Goal: Transaction & Acquisition: Obtain resource

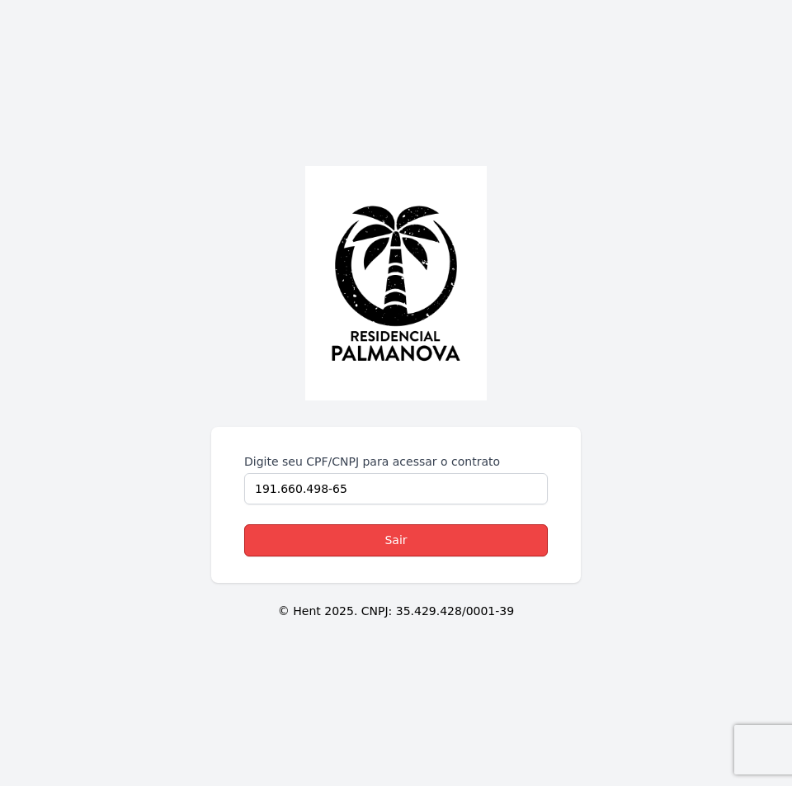
click at [394, 535] on link "Sair" at bounding box center [396, 540] width 304 height 32
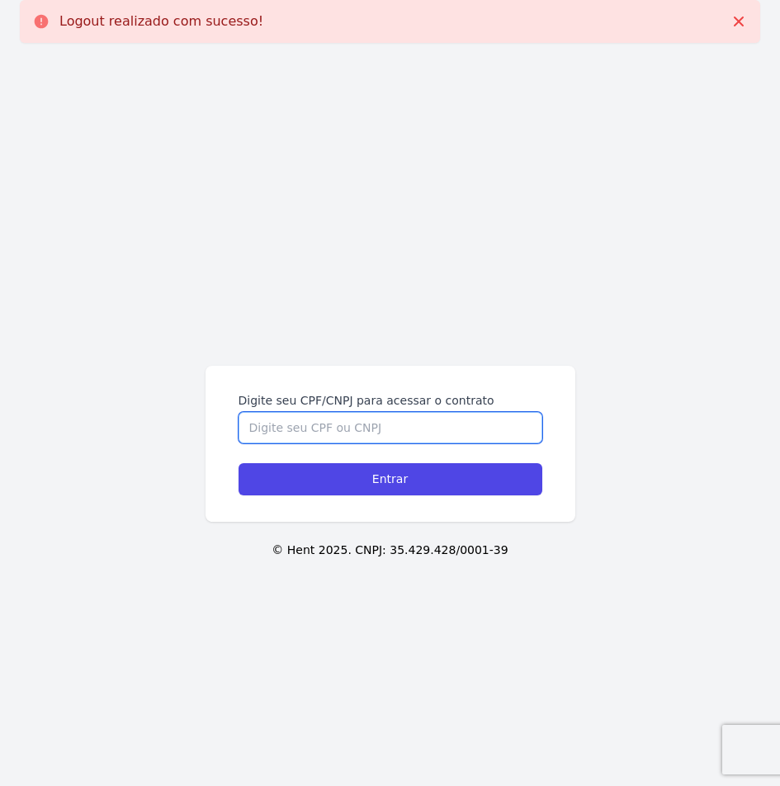
click at [390, 421] on input "Digite seu CPF/CNPJ para acessar o contrato" at bounding box center [390, 427] width 304 height 31
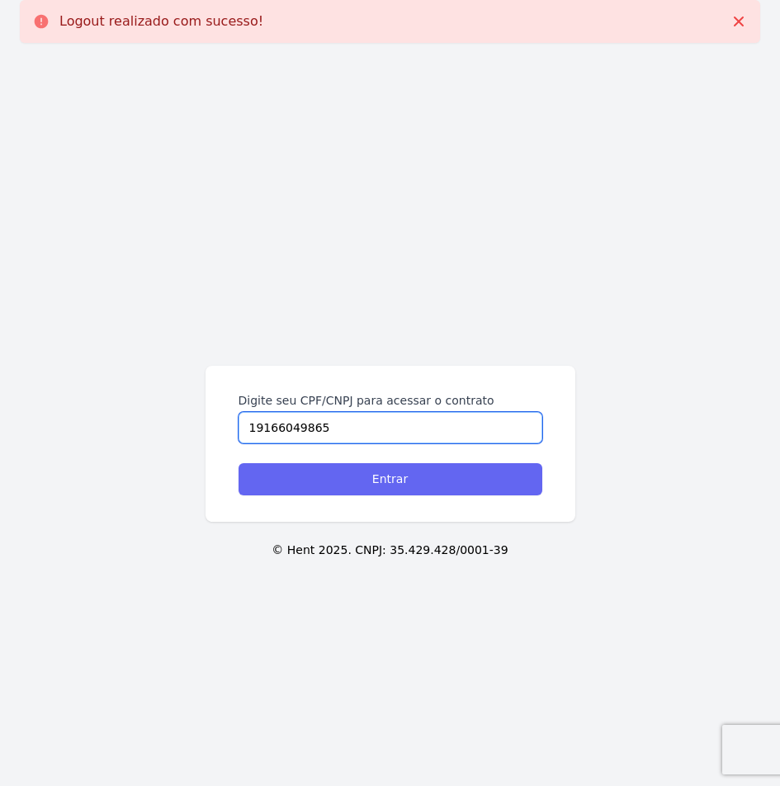
type input "19166049865"
click at [392, 484] on input "Entrar" at bounding box center [390, 479] width 304 height 32
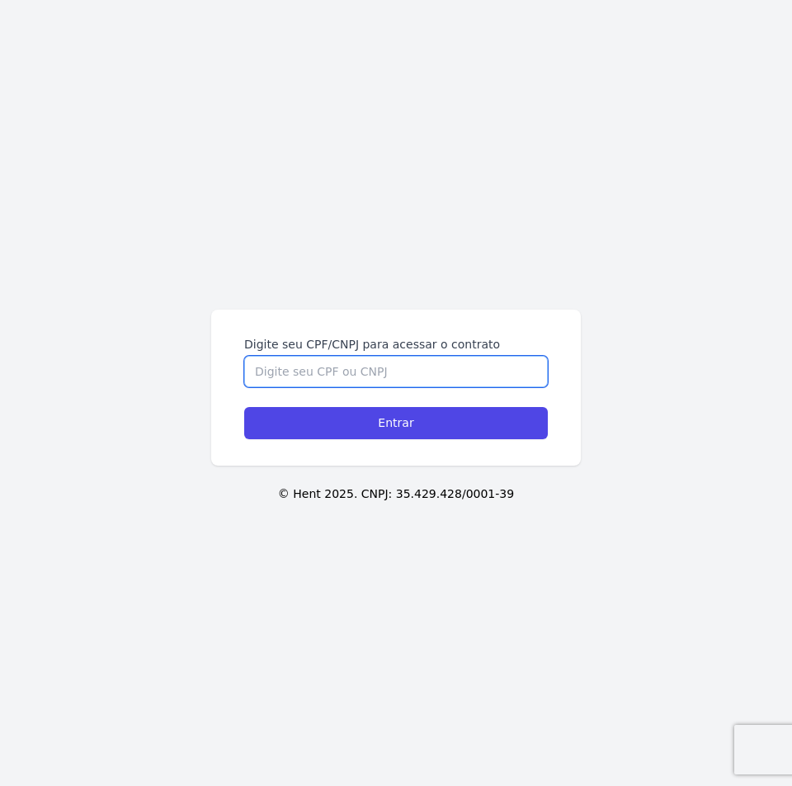
click at [406, 368] on input "Digite seu CPF/CNPJ para acessar o contrato" at bounding box center [396, 371] width 304 height 31
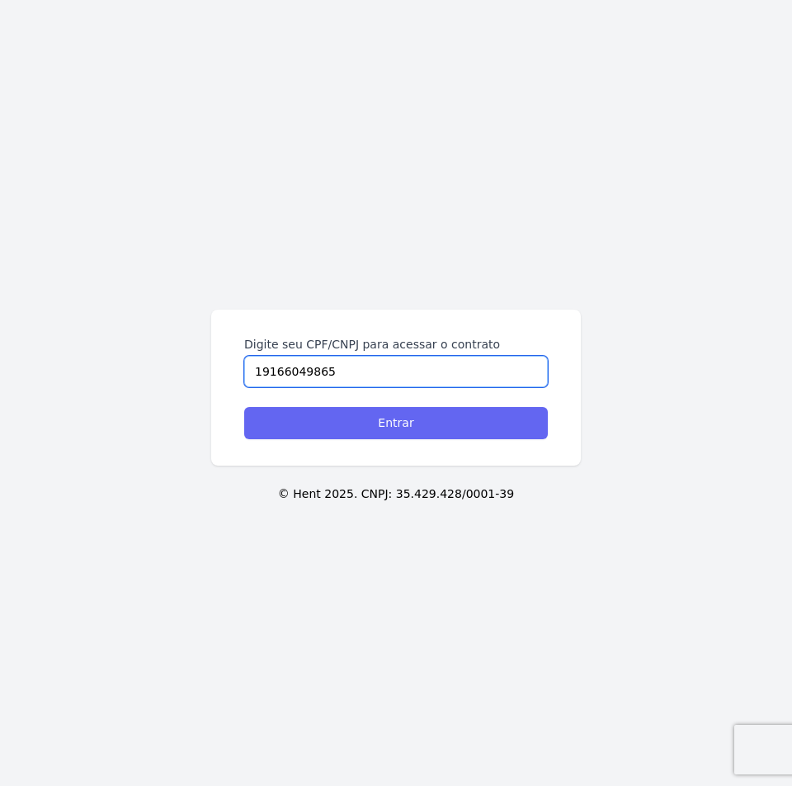
type input "19166049865"
click at [406, 423] on input "Entrar" at bounding box center [396, 423] width 304 height 32
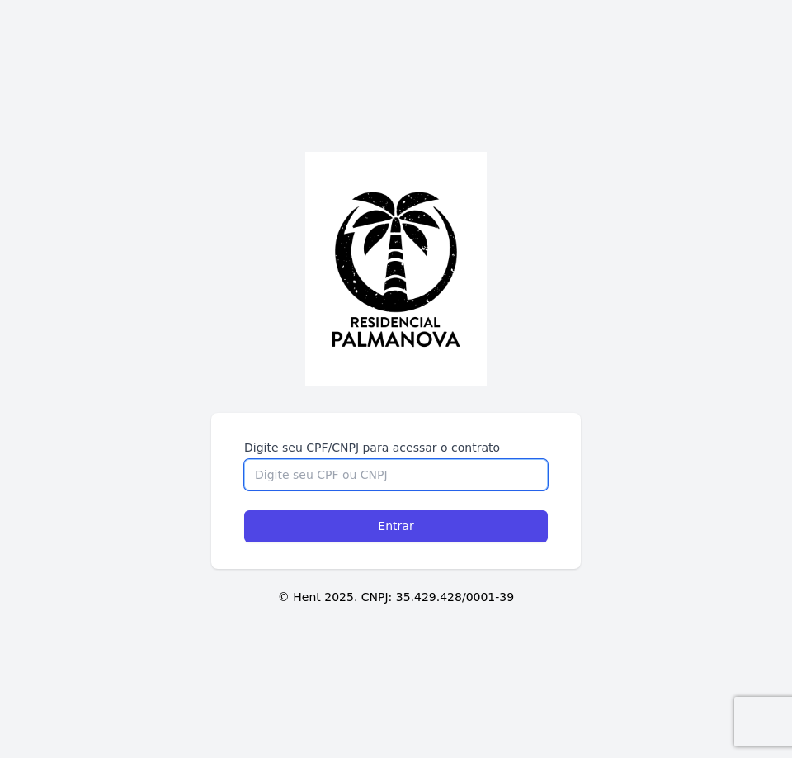
click at [305, 487] on input "Digite seu CPF/CNPJ para acessar o contrato" at bounding box center [396, 474] width 304 height 31
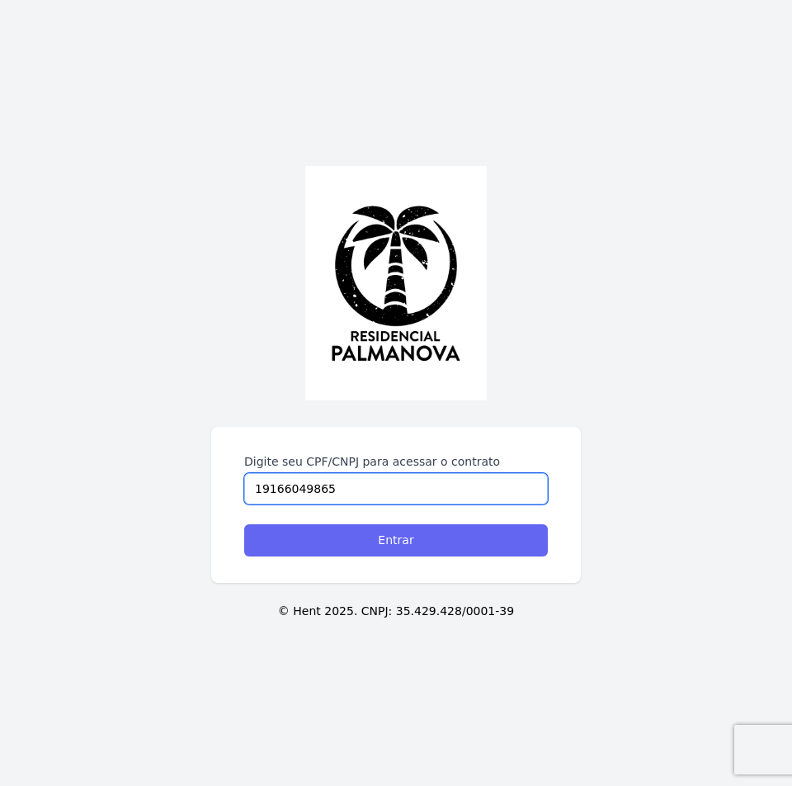
type input "19166049865"
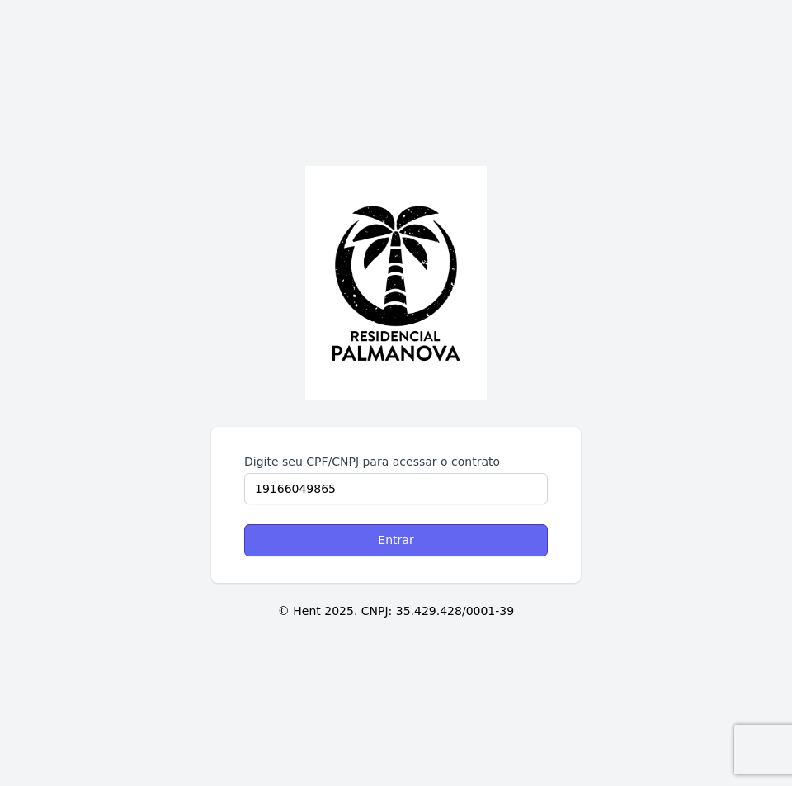
click at [390, 543] on input "Entrar" at bounding box center [396, 540] width 304 height 32
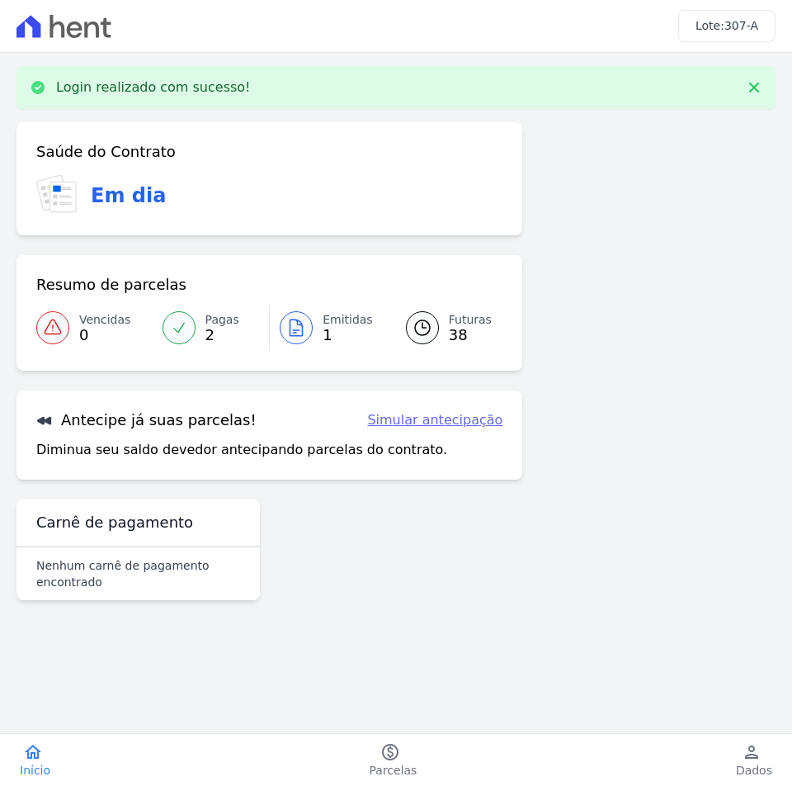
click at [314, 335] on link "Emitidas 1" at bounding box center [328, 328] width 116 height 46
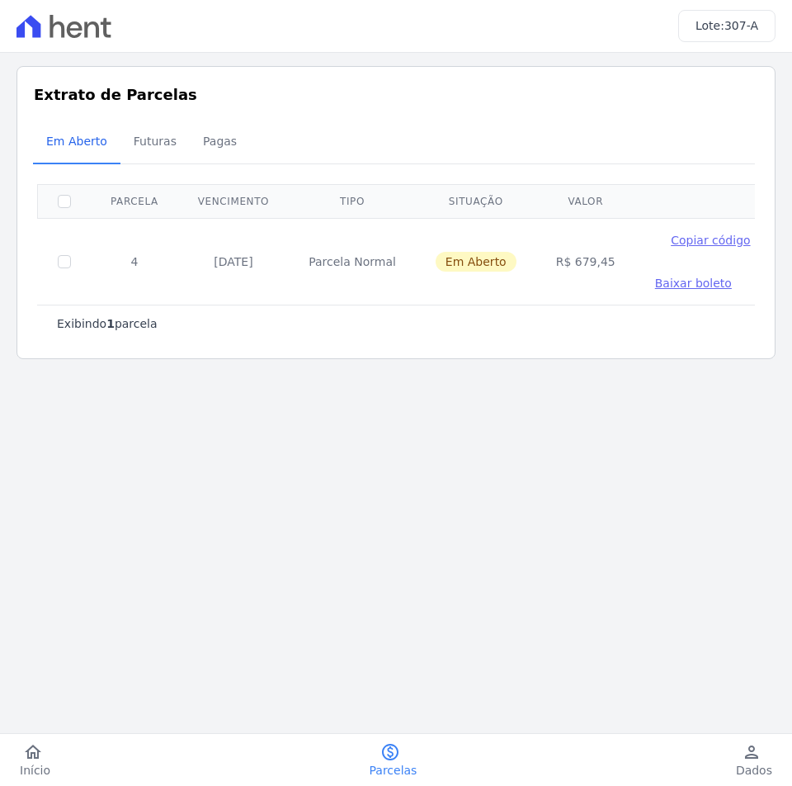
click at [664, 287] on span "Baixar boleto" at bounding box center [693, 282] width 77 height 13
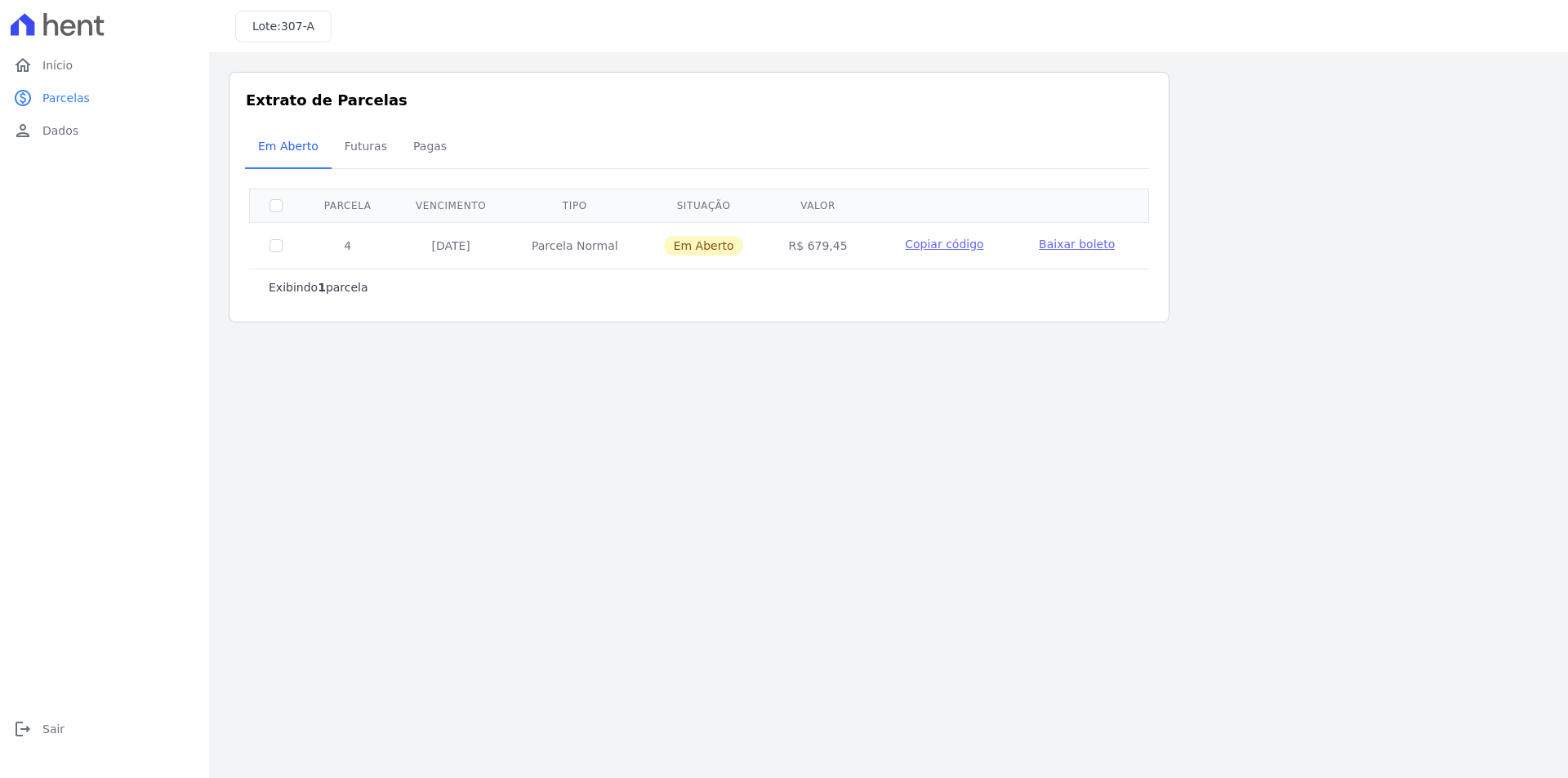
click at [697, 247] on span "Em Aberto" at bounding box center [704, 245] width 80 height 20
click at [783, 245] on td "R$ 679,45" at bounding box center [818, 244] width 103 height 47
click at [783, 241] on span "Baixar boleto" at bounding box center [1077, 243] width 76 height 13
